Goal: Information Seeking & Learning: Learn about a topic

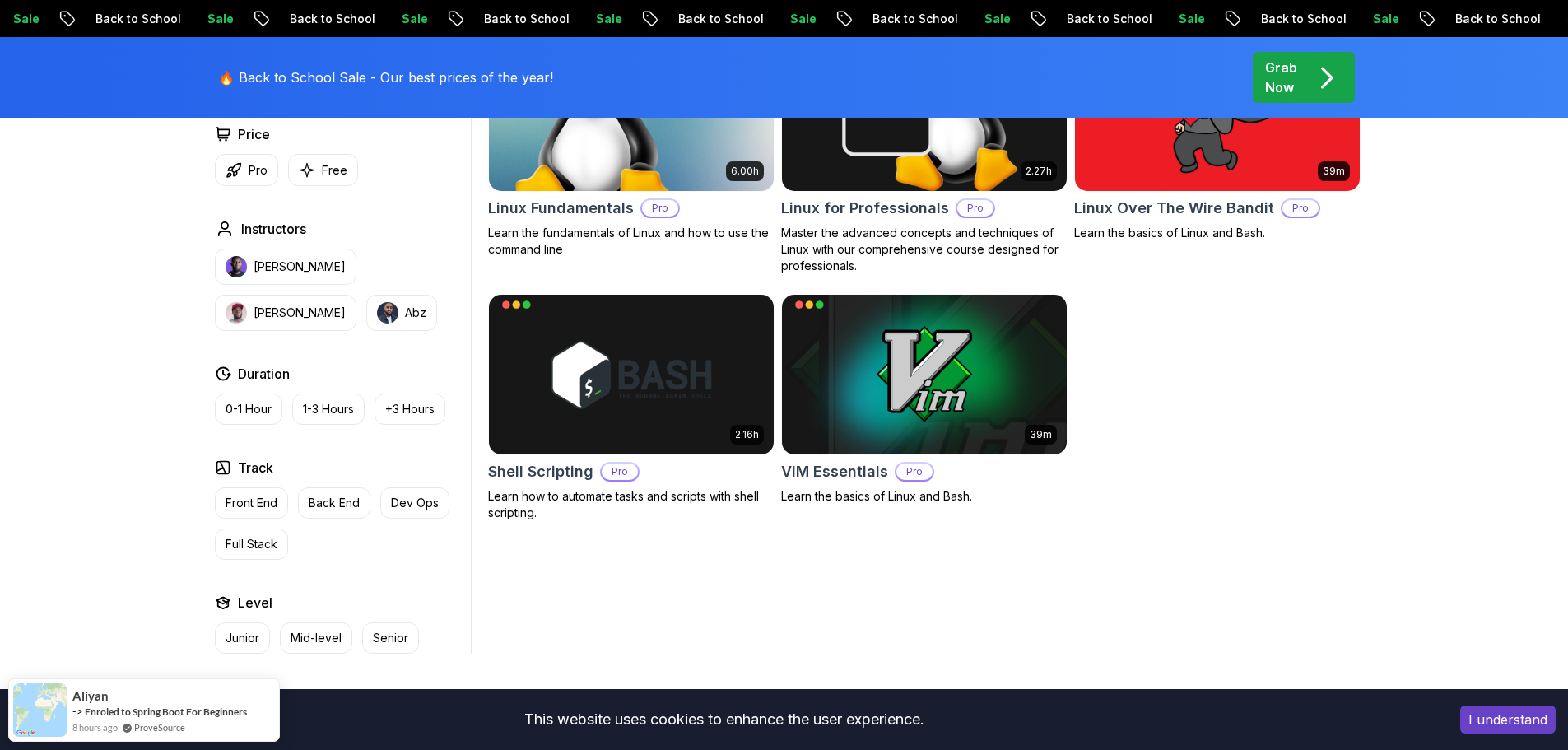
scroll to position [494, 0]
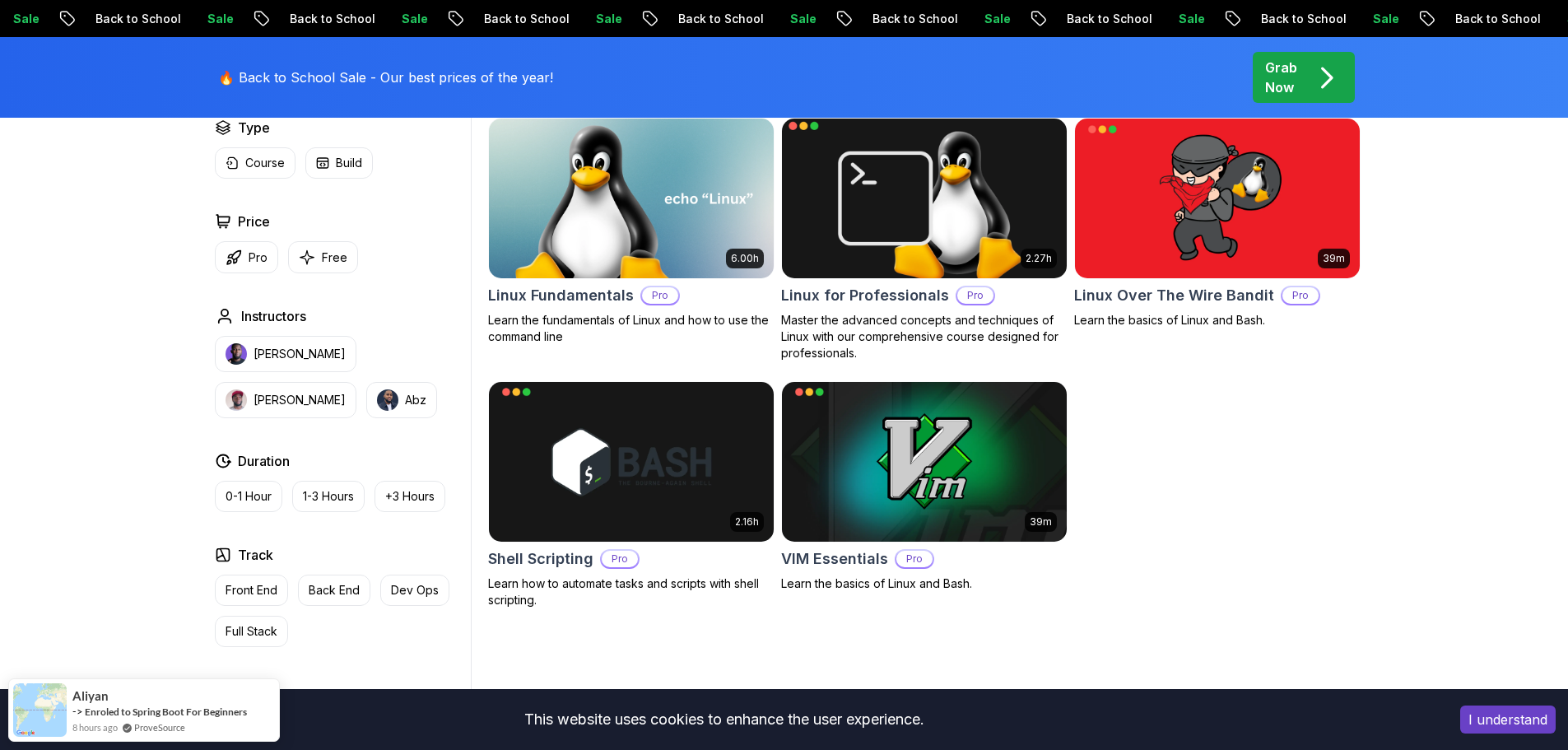
click at [909, 235] on img at bounding box center [924, 197] width 299 height 167
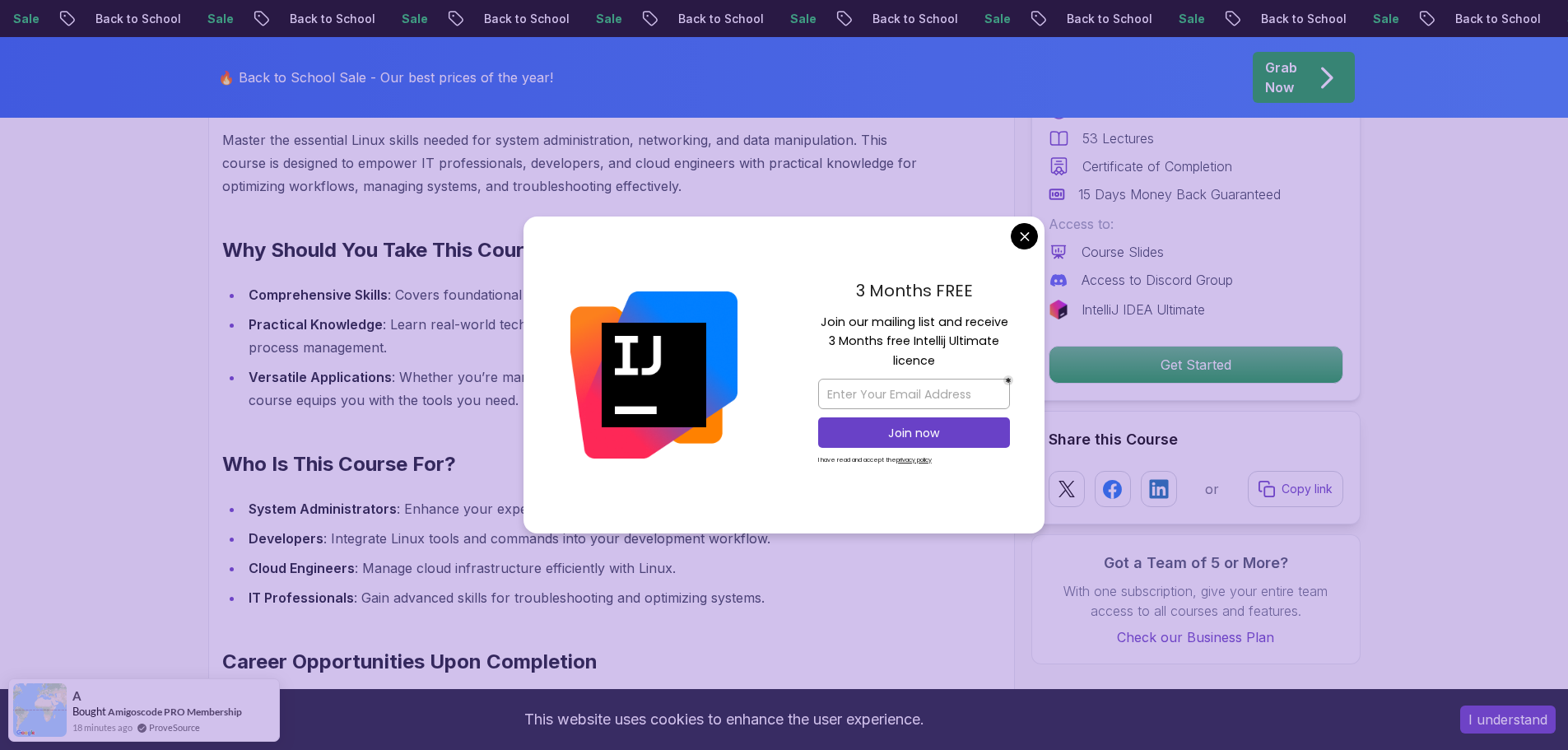
scroll to position [1481, 0]
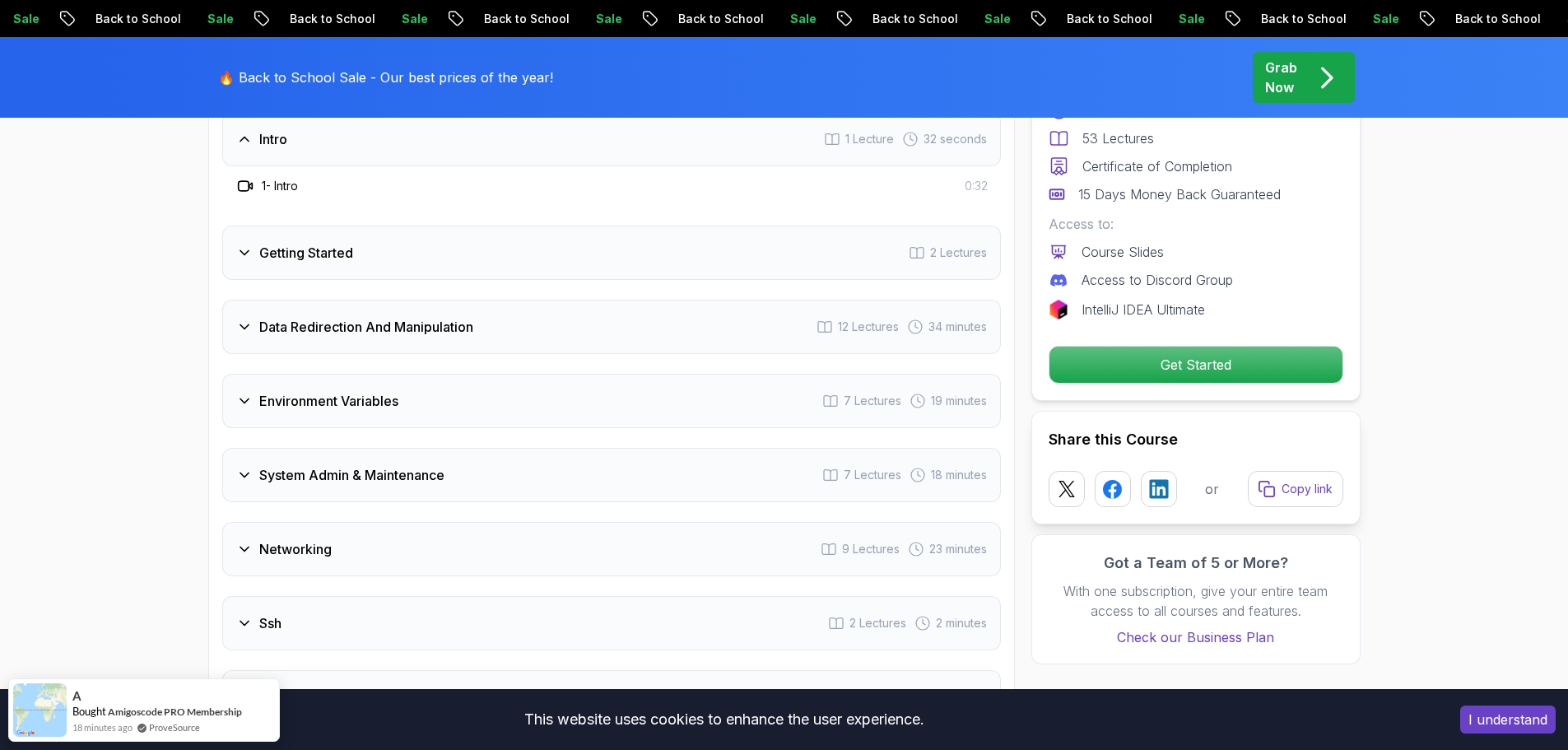
scroll to position [2716, 0]
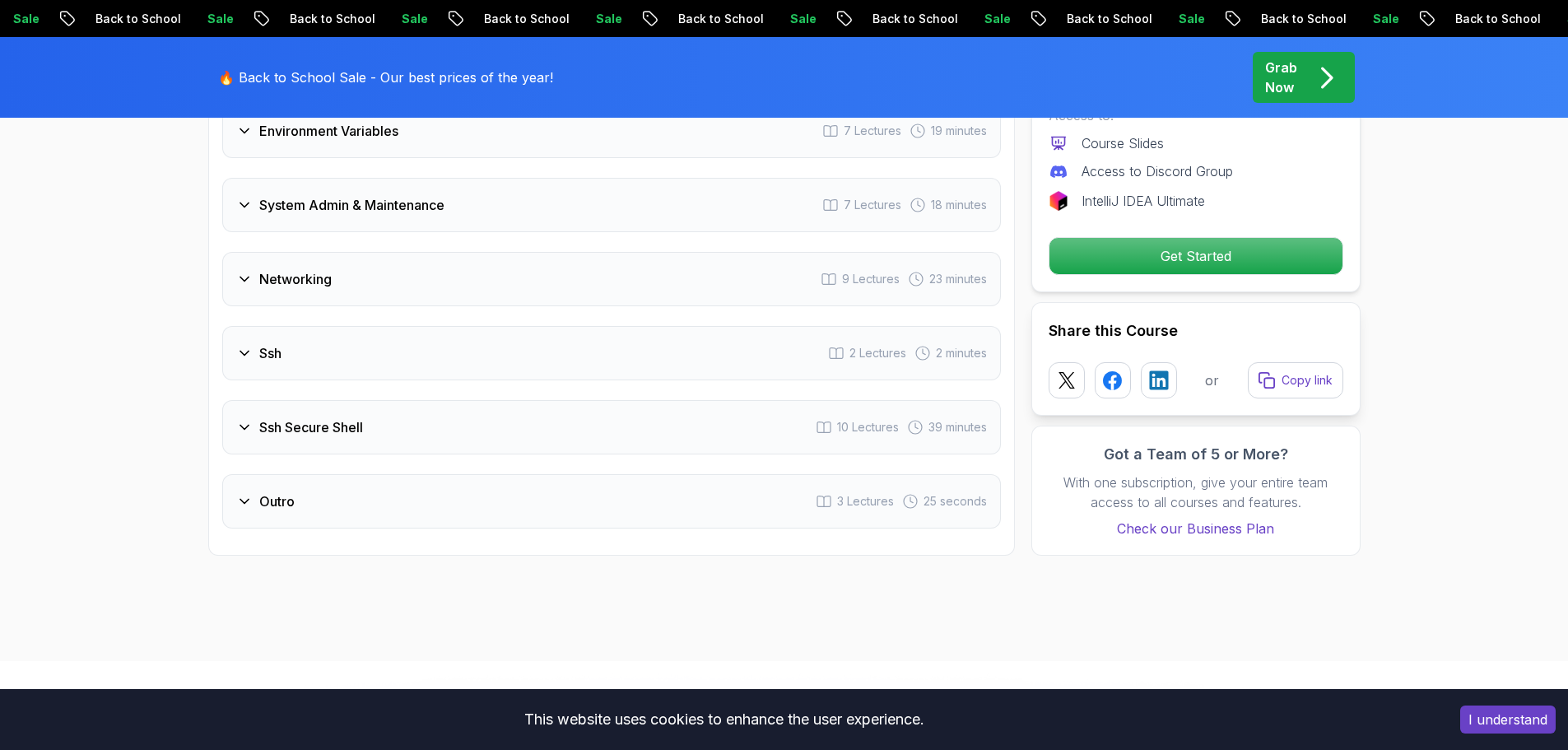
click at [543, 354] on div "Ssh 2 Lectures 2 minutes" at bounding box center [611, 353] width 779 height 54
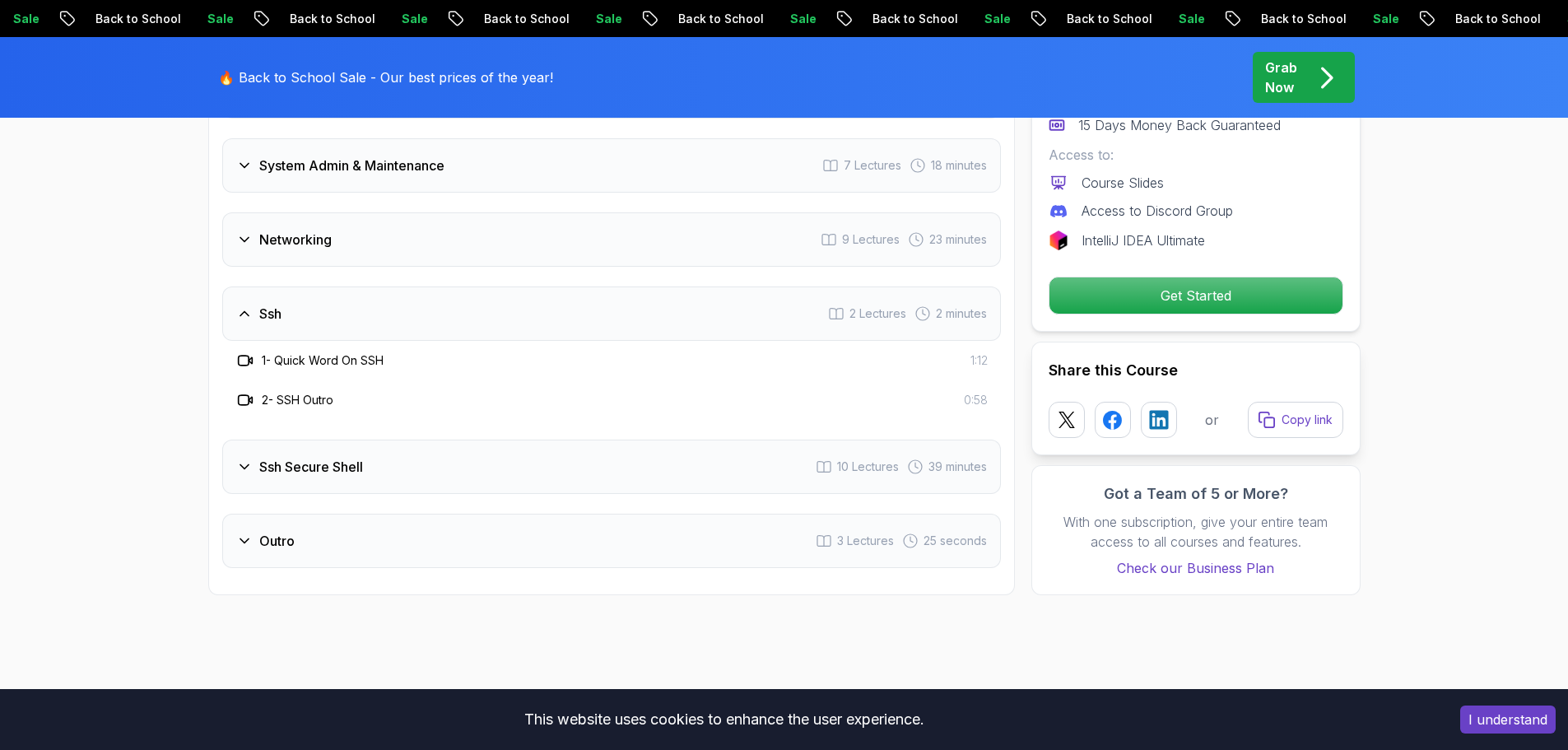
scroll to position [2677, 0]
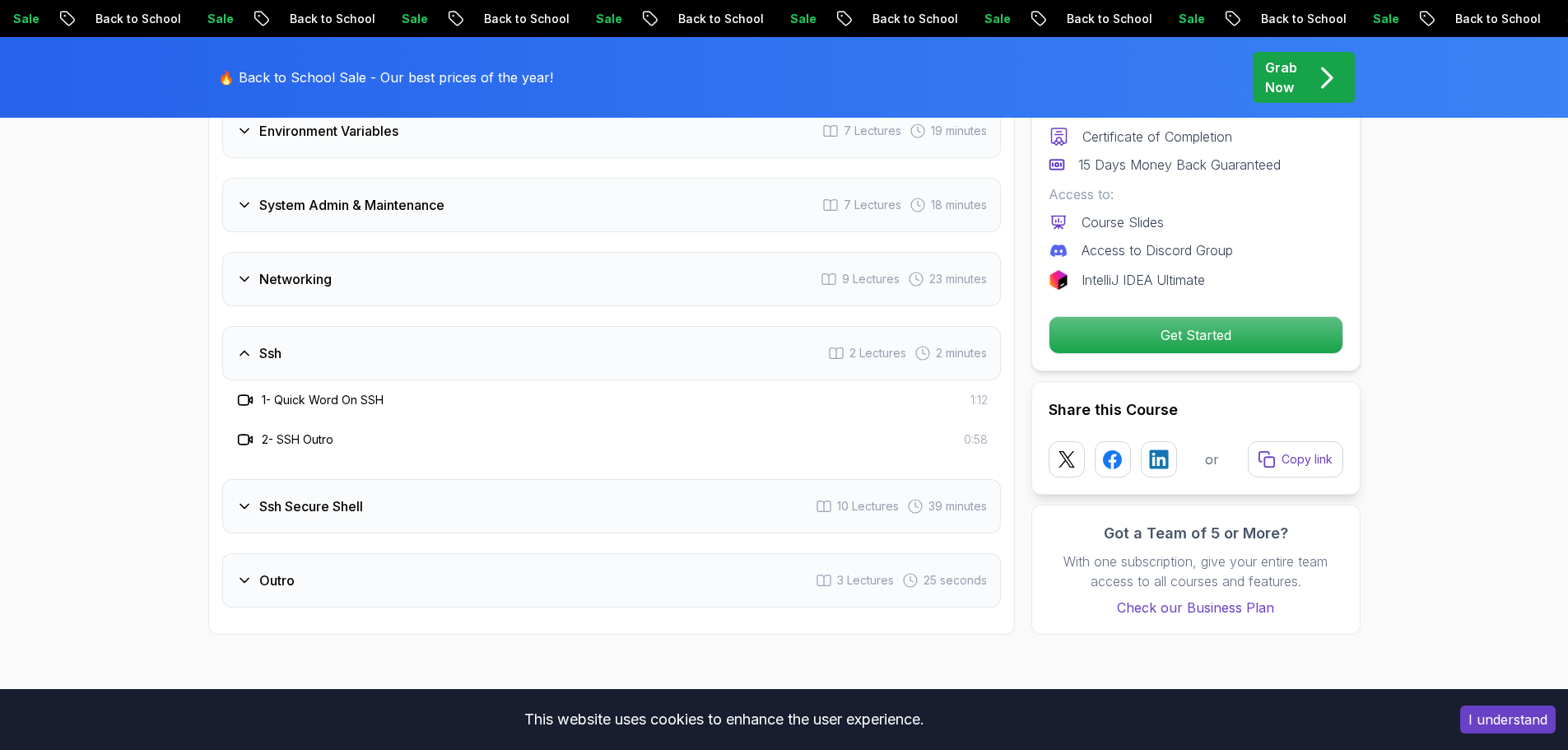
click at [542, 354] on div "Ssh 2 Lectures 2 minutes" at bounding box center [611, 353] width 779 height 54
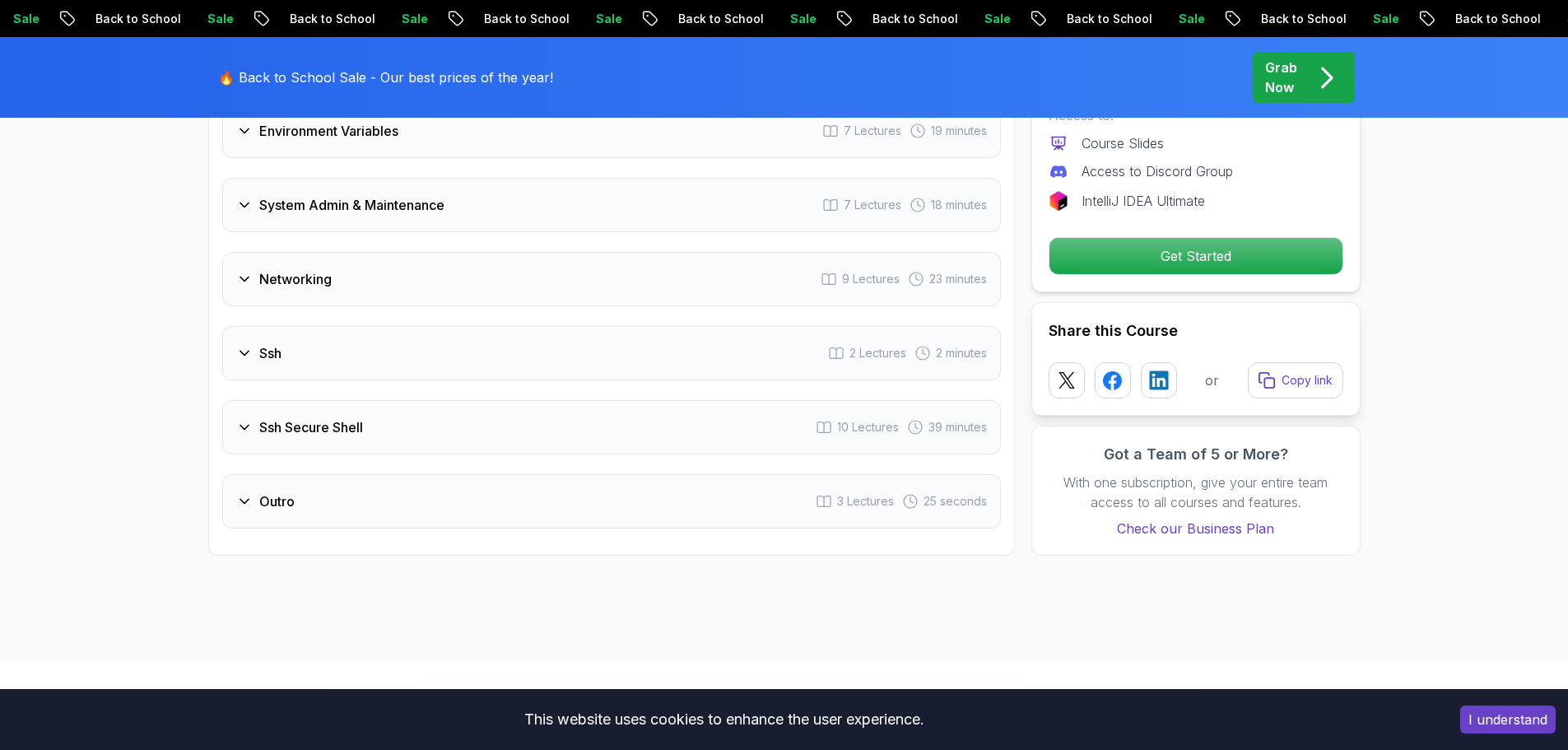
click at [556, 307] on div "Intro 1 Lecture 32 seconds Getting Started 2 Lectures Data Redirection And Mani…" at bounding box center [611, 205] width 779 height 647
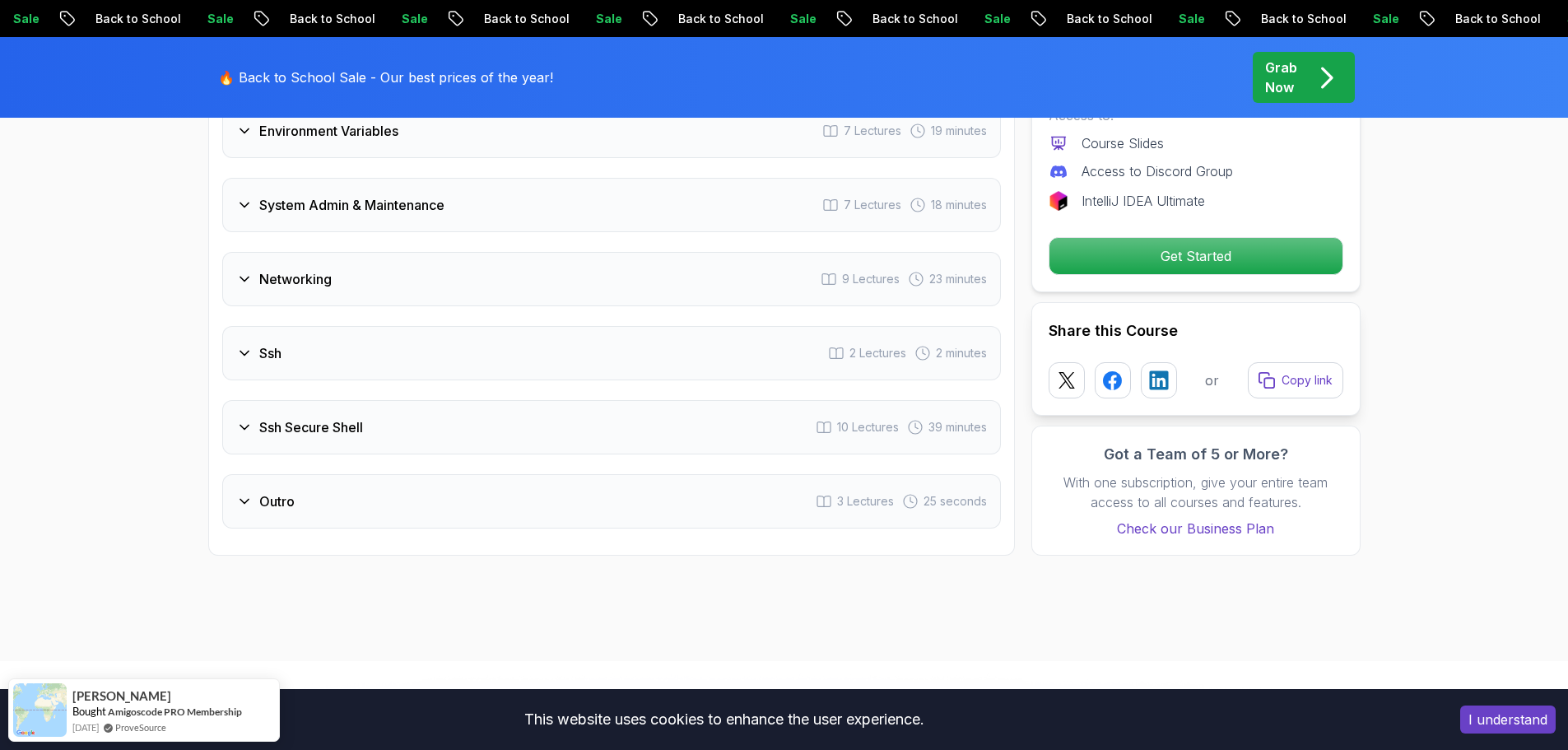
click at [571, 274] on div "Networking 9 Lectures 23 minutes" at bounding box center [611, 278] width 779 height 54
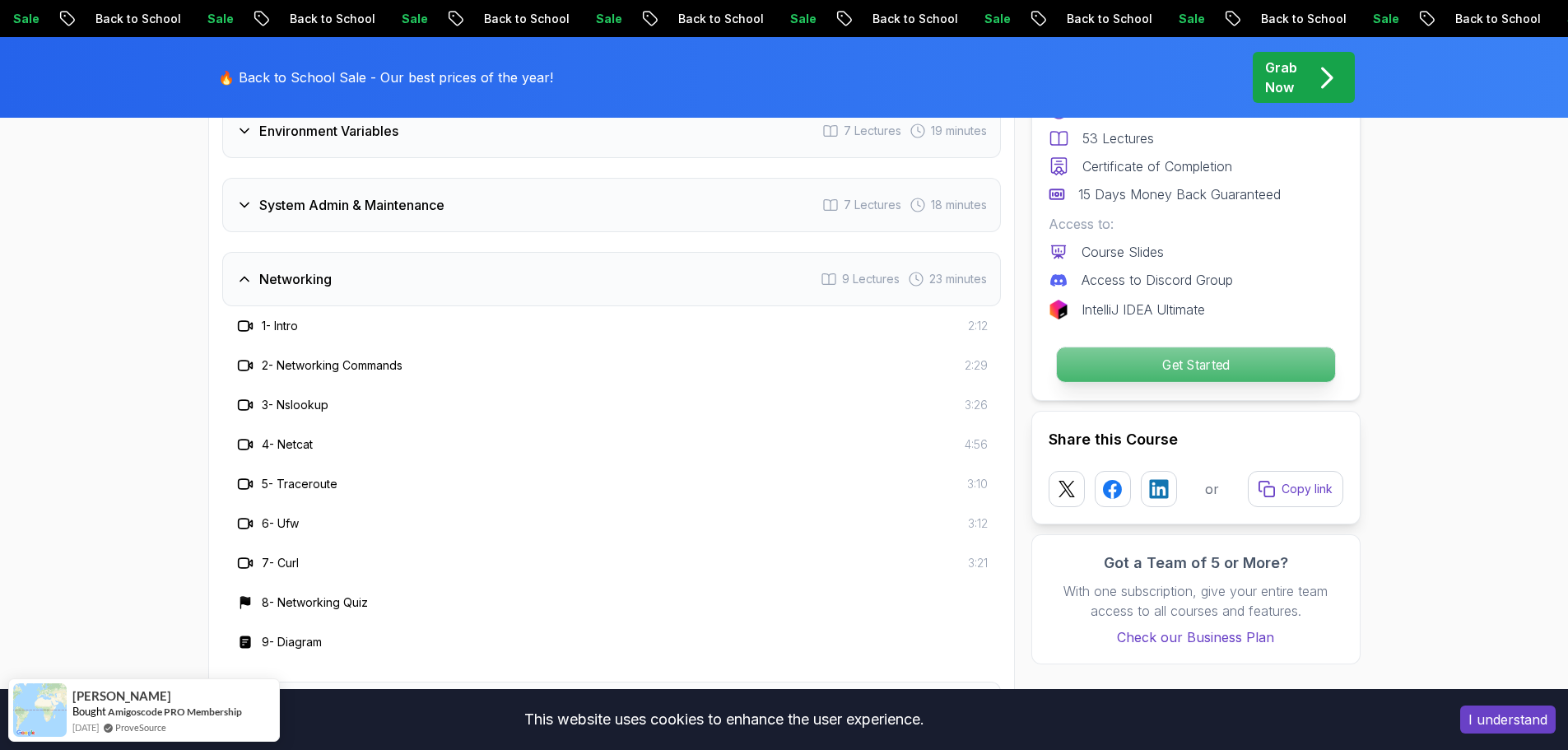
click at [1106, 382] on button "Get Started" at bounding box center [1195, 365] width 280 height 37
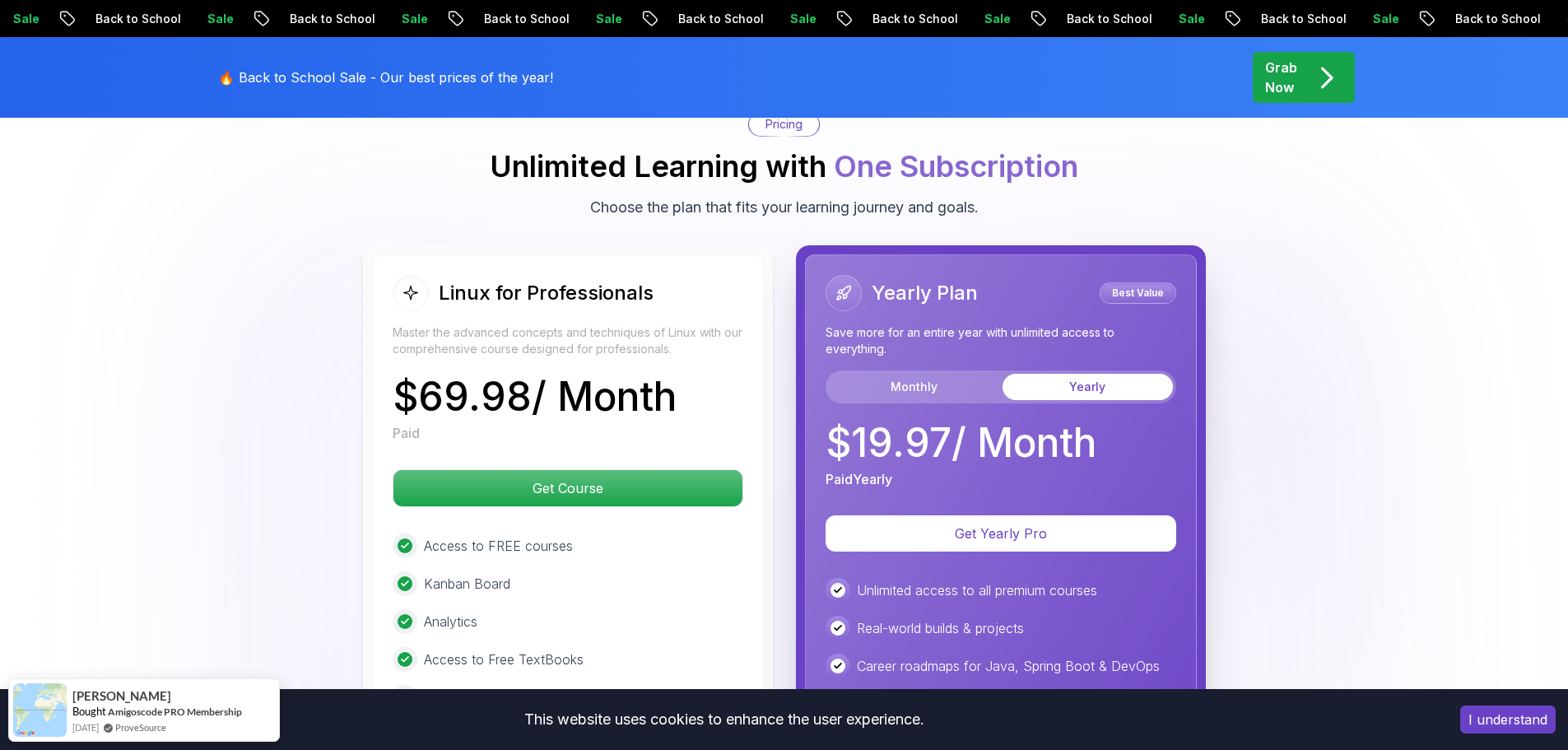
scroll to position [3694, 0]
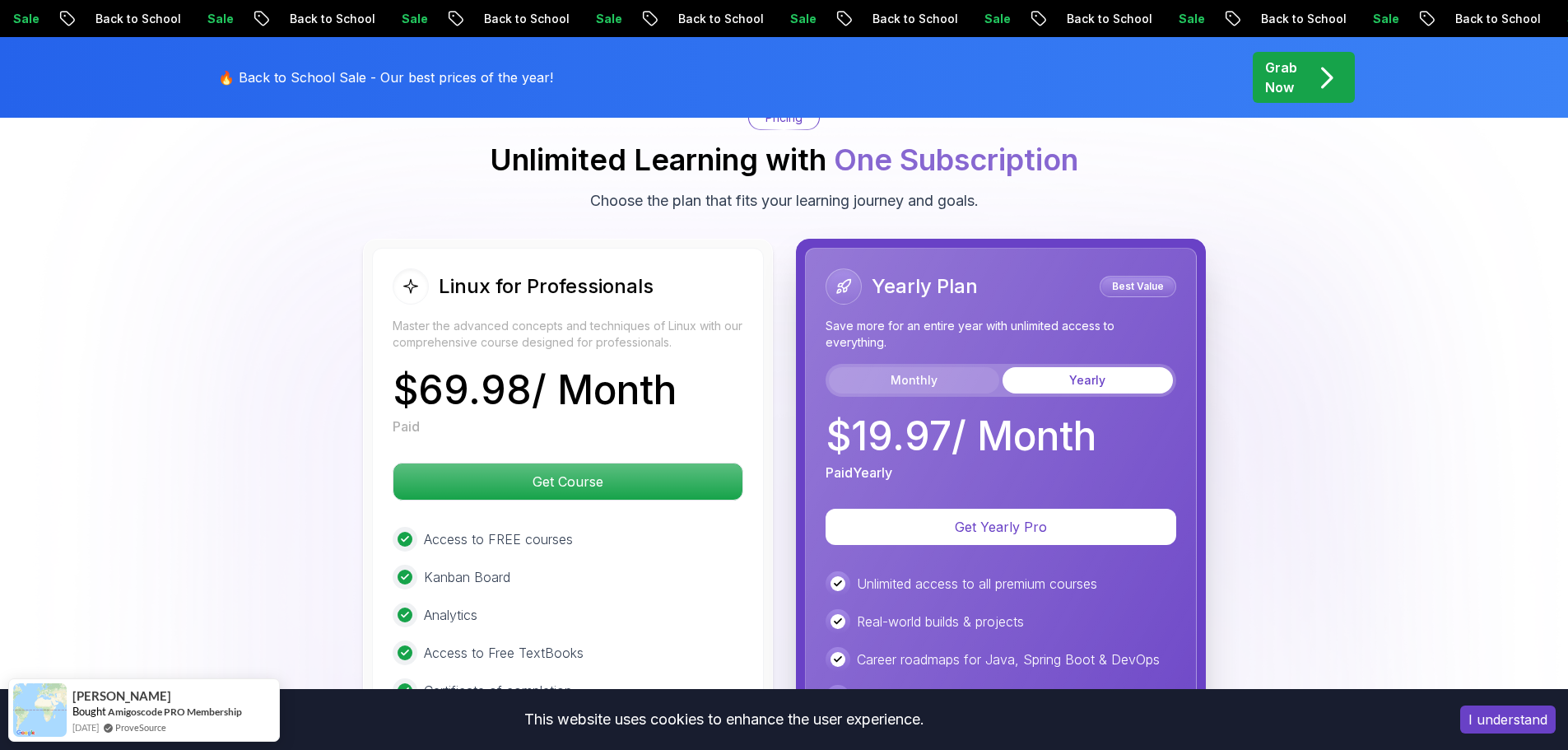
click at [909, 376] on button "Monthly" at bounding box center [914, 381] width 170 height 27
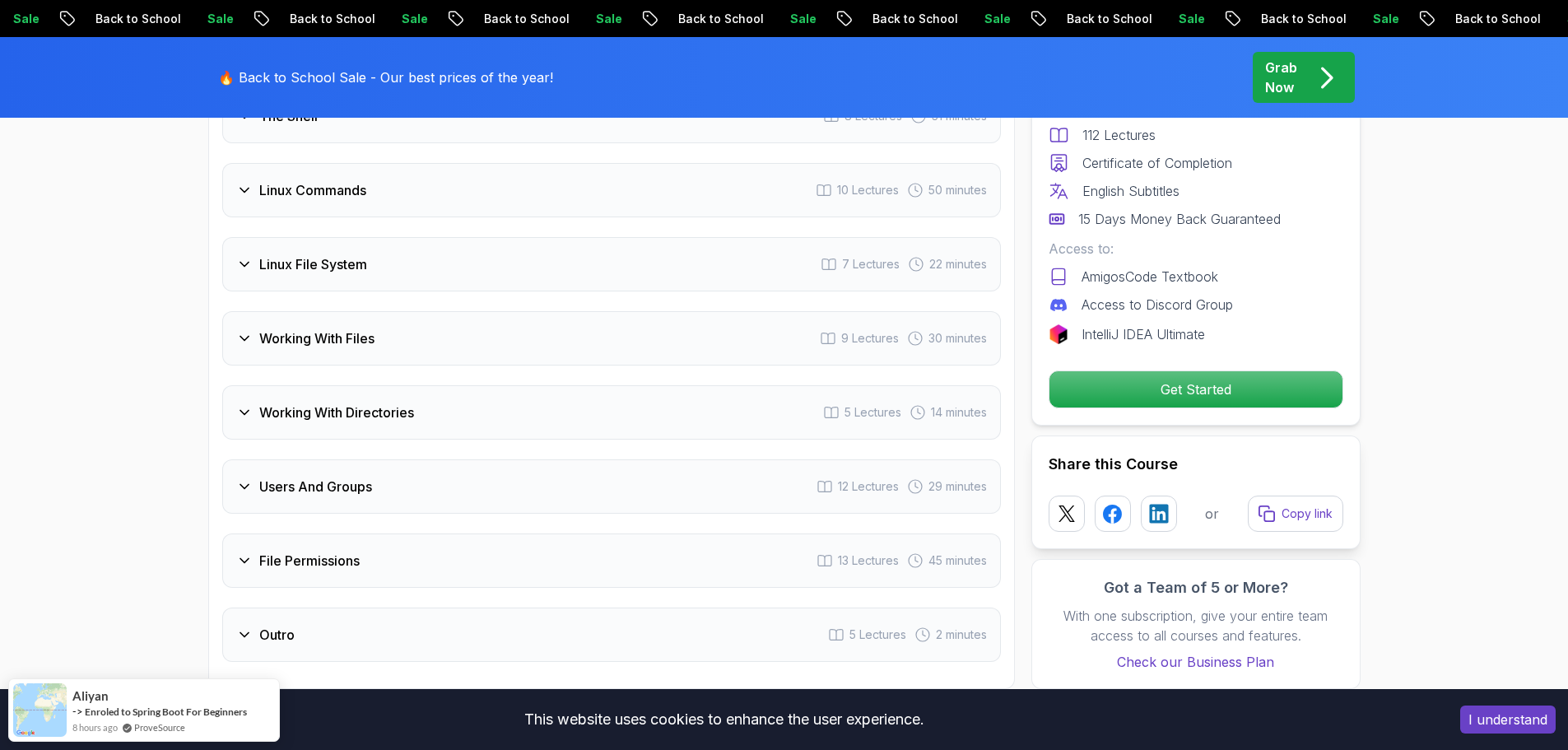
scroll to position [2853, 0]
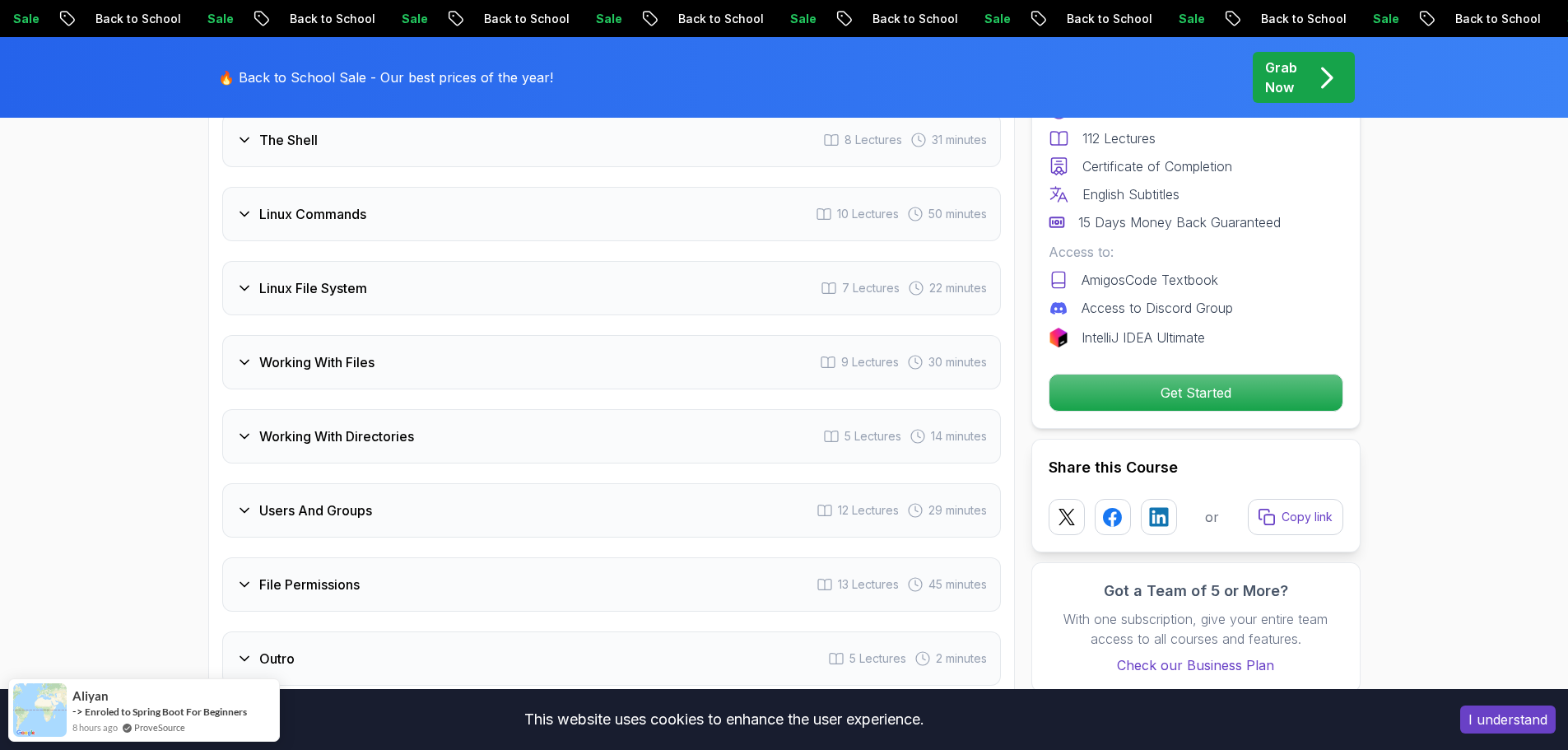
click at [547, 335] on div "Working With Files 9 Lectures 30 minutes" at bounding box center [611, 362] width 779 height 54
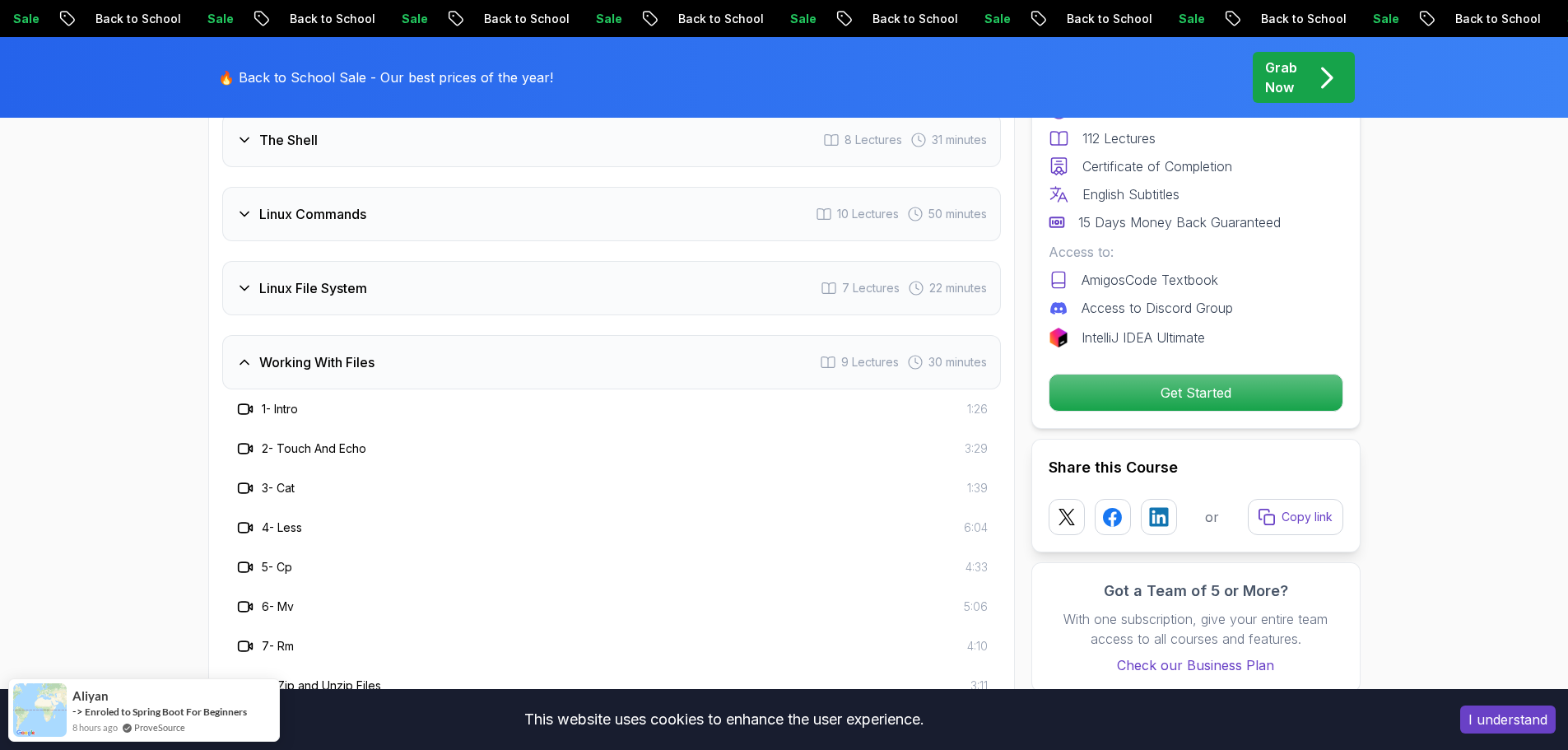
click at [541, 336] on div "Working With Files 9 Lectures 30 minutes" at bounding box center [611, 362] width 779 height 54
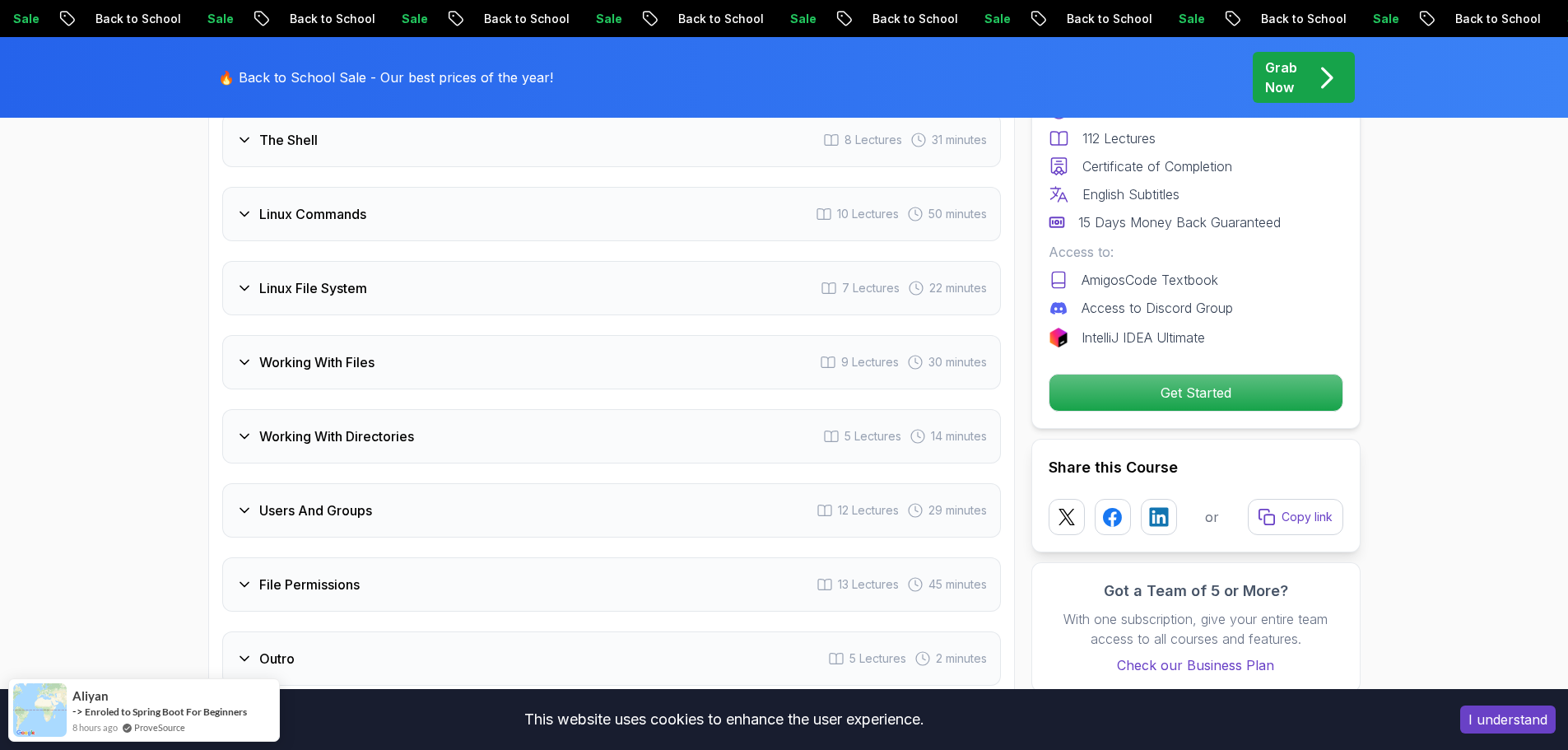
click at [519, 261] on div "Linux File System 7 Lectures 22 minutes" at bounding box center [611, 288] width 779 height 54
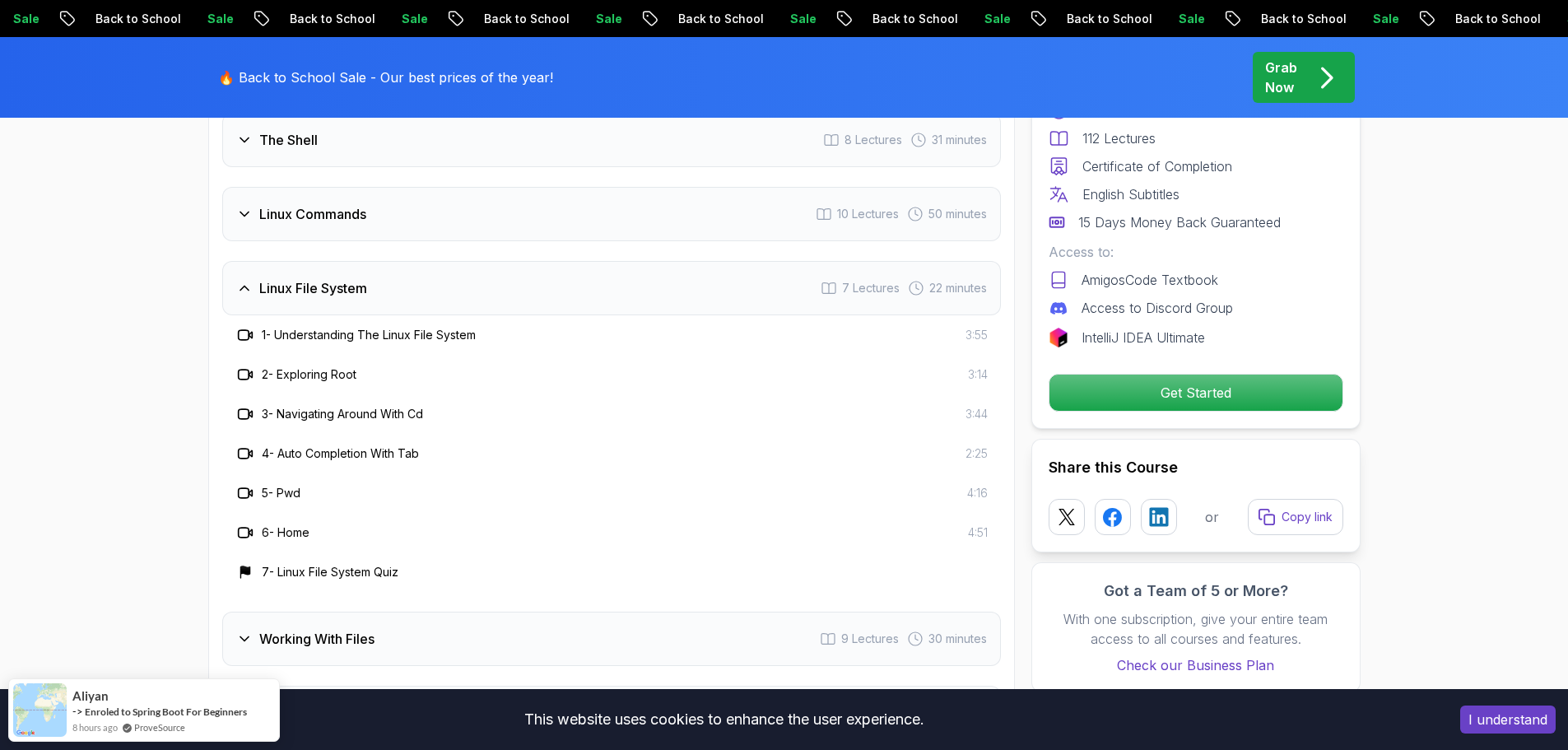
click at [499, 194] on div "Linux Commands 10 Lectures 50 minutes" at bounding box center [611, 214] width 779 height 54
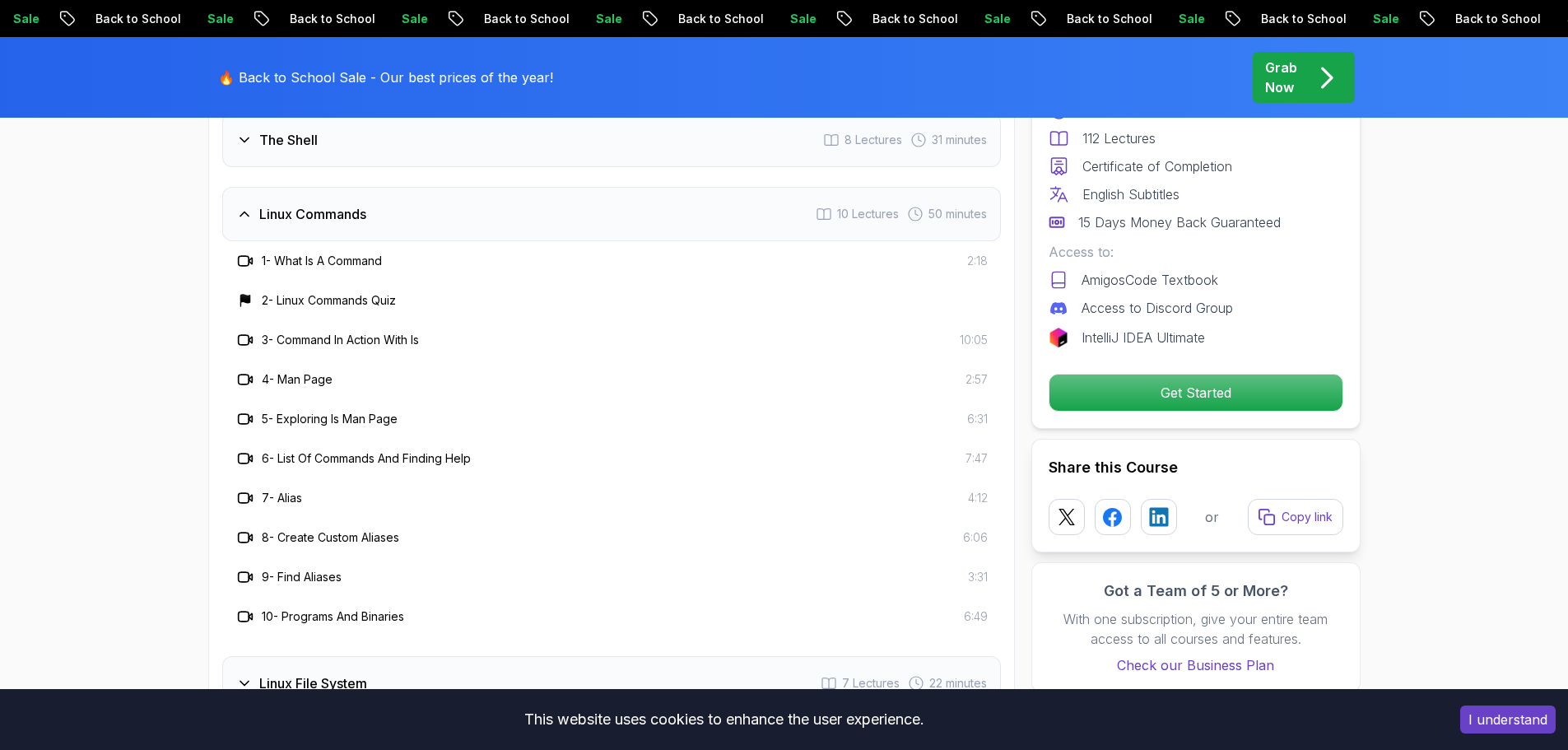
scroll to position [2567, 0]
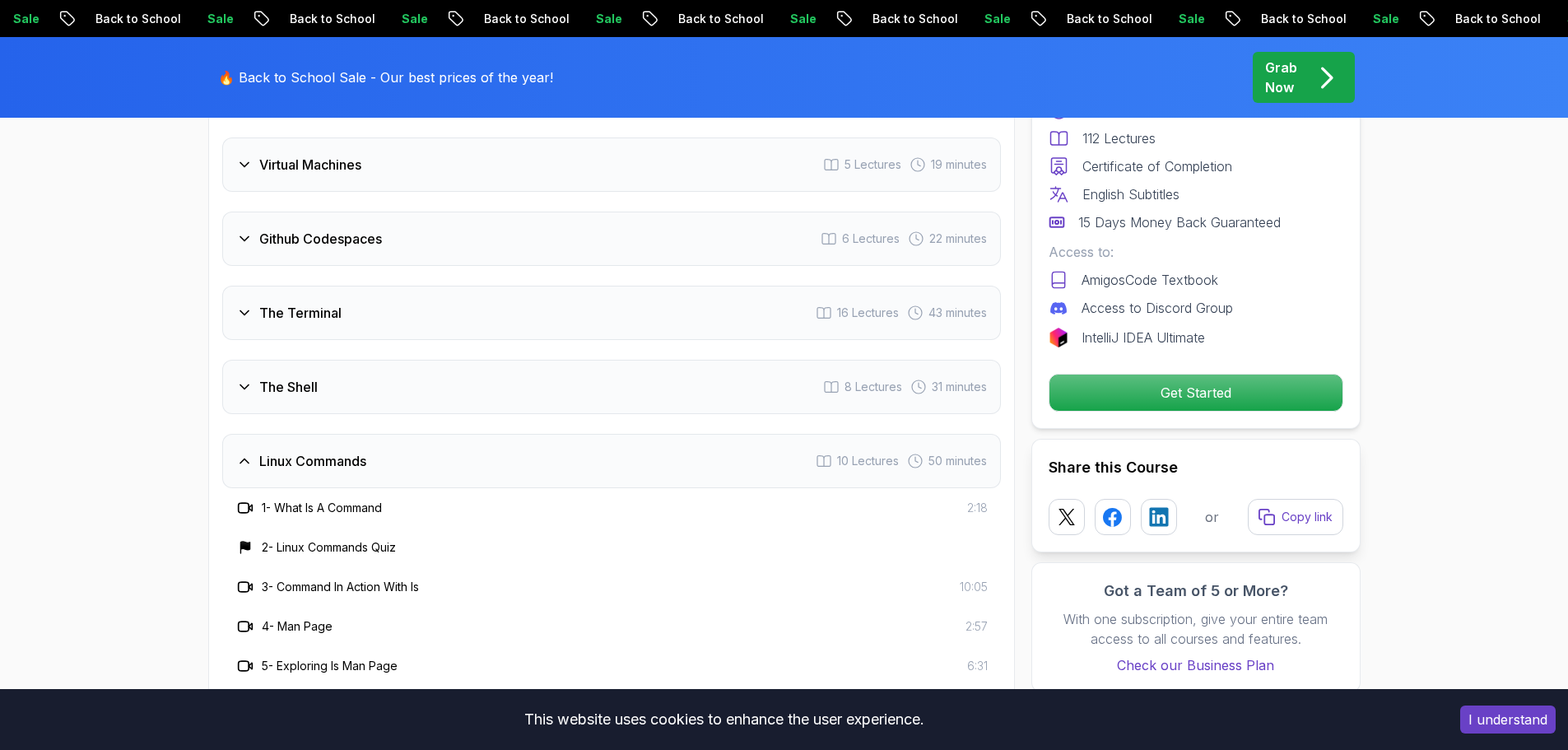
click at [492, 375] on div "The Shell 8 Lectures 31 minutes" at bounding box center [611, 386] width 779 height 54
